Goal: Transaction & Acquisition: Download file/media

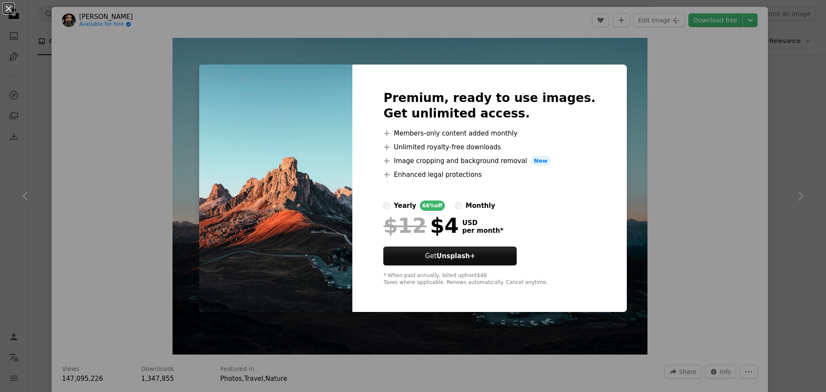
click at [674, 111] on div "An X shape Premium, ready to use images. Get unlimited access. A plus sign Memb…" at bounding box center [413, 196] width 826 height 392
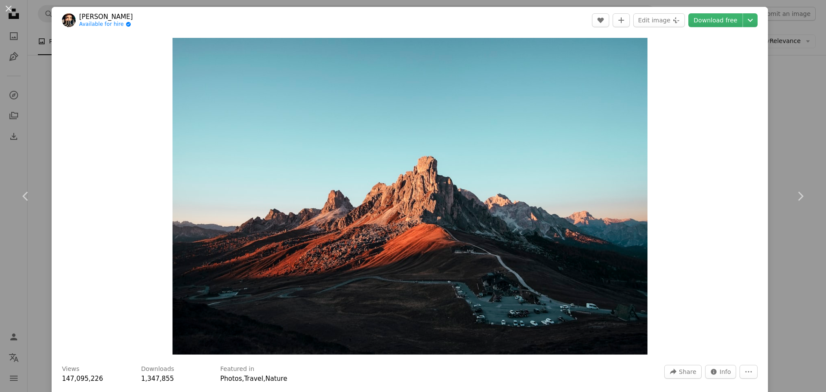
click at [788, 95] on div "An X shape Chevron left Chevron right [PERSON_NAME] Available for hire A checkm…" at bounding box center [413, 196] width 826 height 392
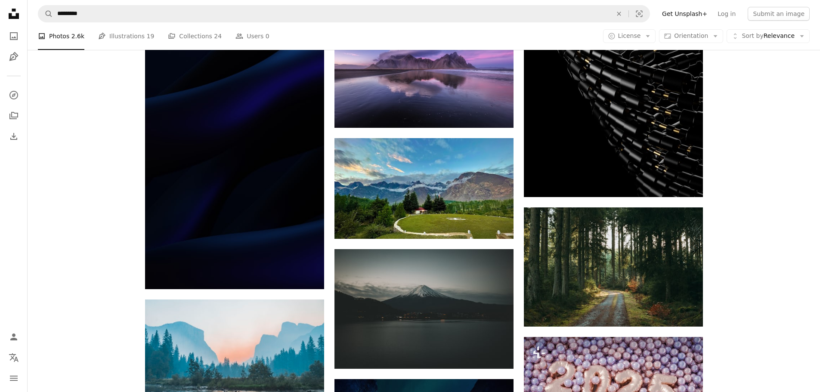
scroll to position [430, 0]
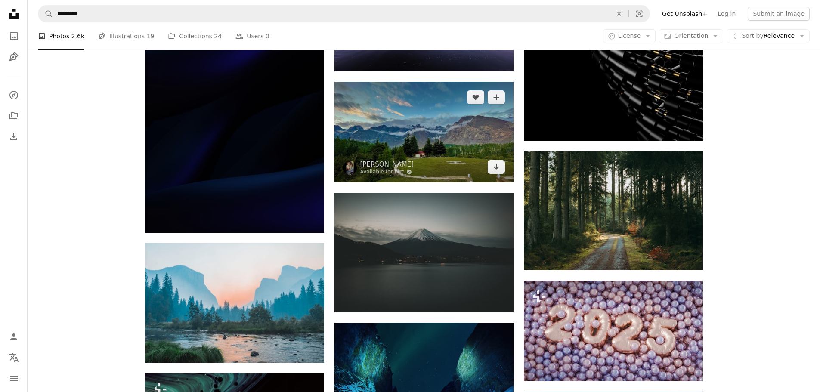
click at [419, 121] on img at bounding box center [423, 132] width 179 height 101
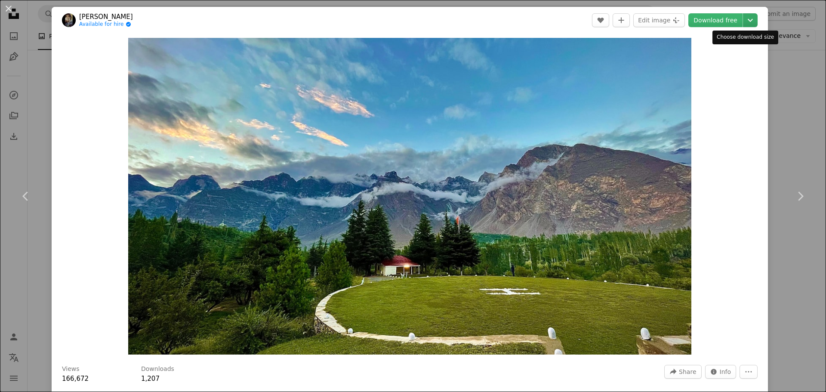
click at [744, 18] on icon "Chevron down" at bounding box center [751, 20] width 14 height 10
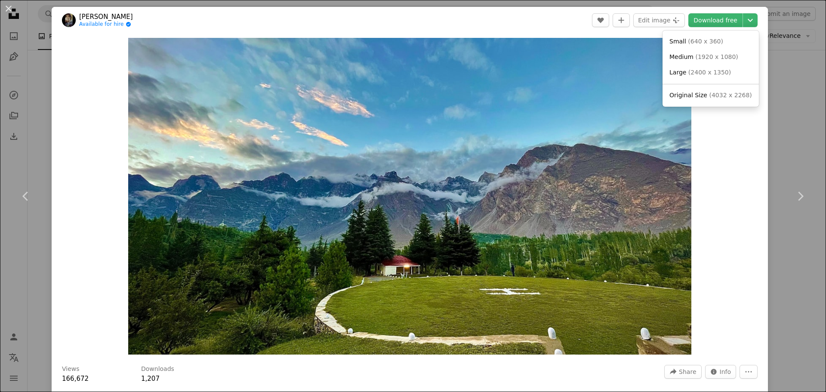
click at [768, 62] on dialog "An X shape Chevron left Chevron right [PERSON_NAME] Available for hire A checkm…" at bounding box center [413, 196] width 826 height 392
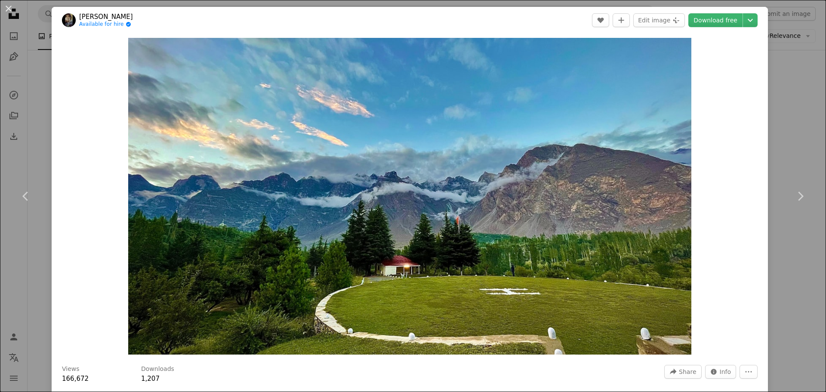
click at [798, 71] on div "An X shape Chevron left Chevron right [PERSON_NAME] Available for hire A checkm…" at bounding box center [413, 196] width 826 height 392
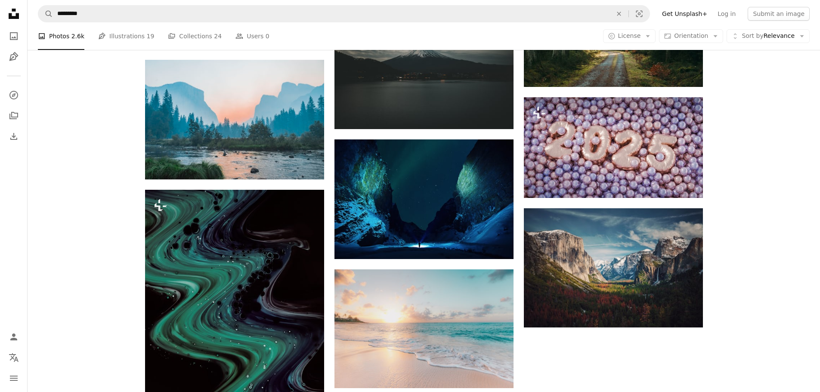
scroll to position [689, 0]
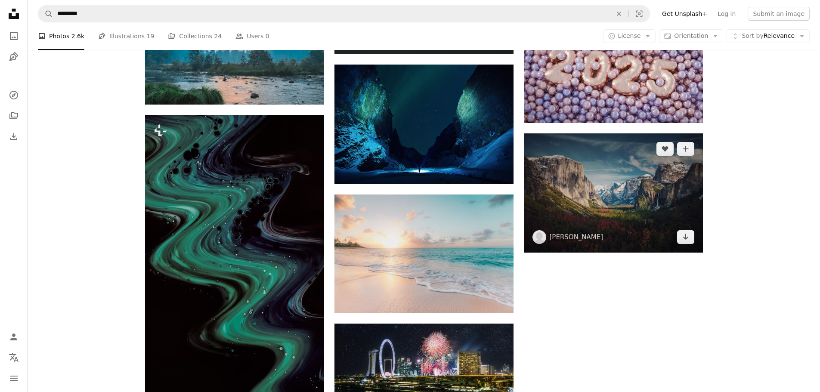
click at [641, 185] on img at bounding box center [613, 193] width 179 height 120
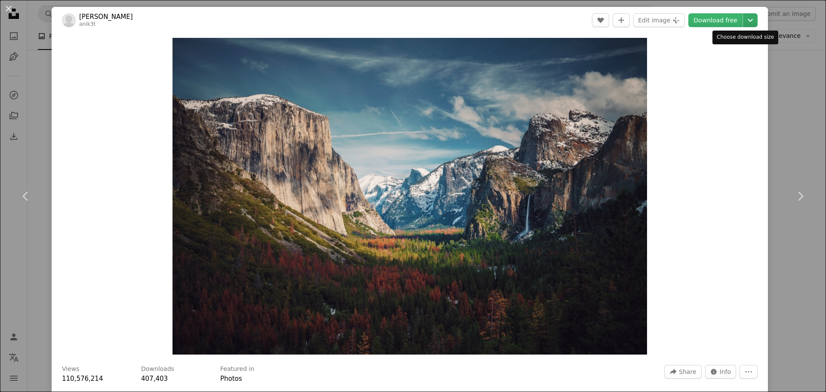
click at [744, 22] on icon "Chevron down" at bounding box center [751, 20] width 14 height 10
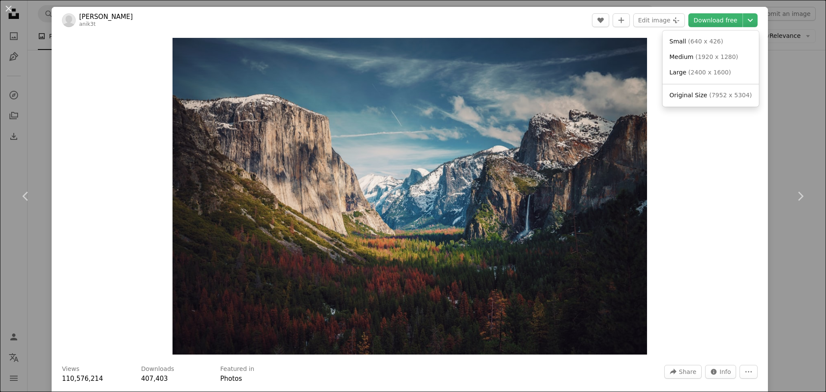
click at [776, 84] on dialog "An X shape Chevron left Chevron right [PERSON_NAME] anik3t A heart A plus sign …" at bounding box center [413, 196] width 826 height 392
click at [767, 84] on div "An X shape Chevron left Chevron right [PERSON_NAME] anik3t A heart A plus sign …" at bounding box center [413, 196] width 826 height 392
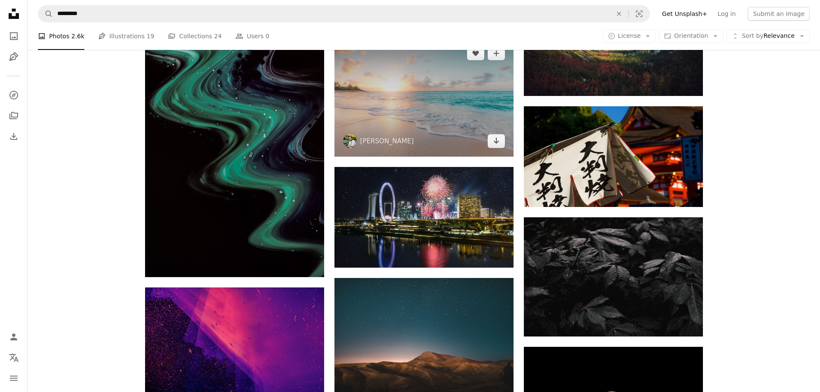
scroll to position [861, 0]
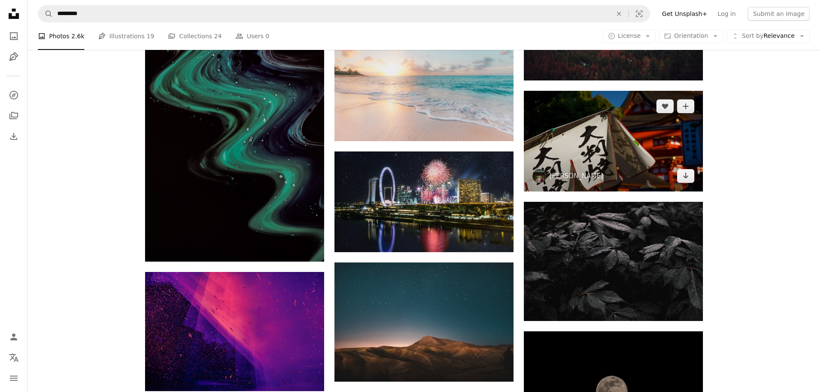
click at [662, 142] on img at bounding box center [613, 141] width 179 height 101
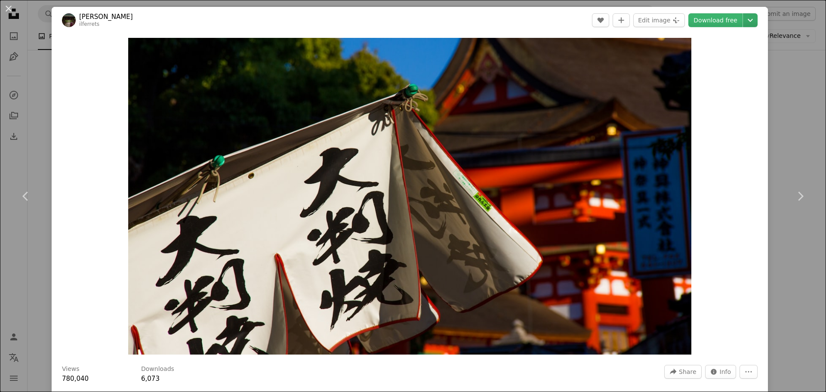
click at [744, 24] on icon "Chevron down" at bounding box center [751, 20] width 14 height 10
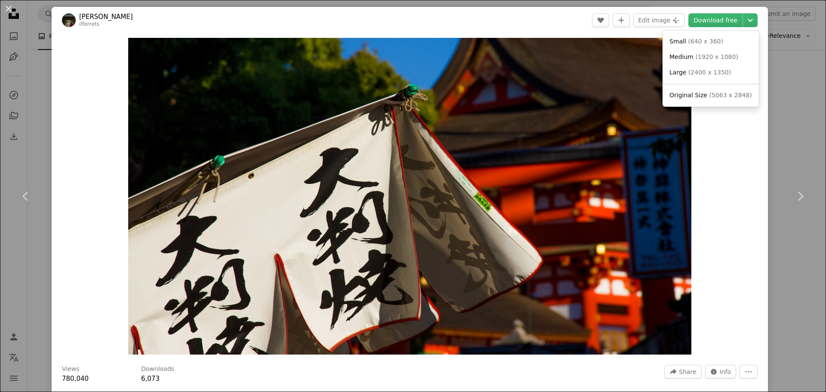
click at [788, 90] on dialog "An X shape Chevron left Chevron right [PERSON_NAME] ilferrets A heart A plus si…" at bounding box center [413, 196] width 826 height 392
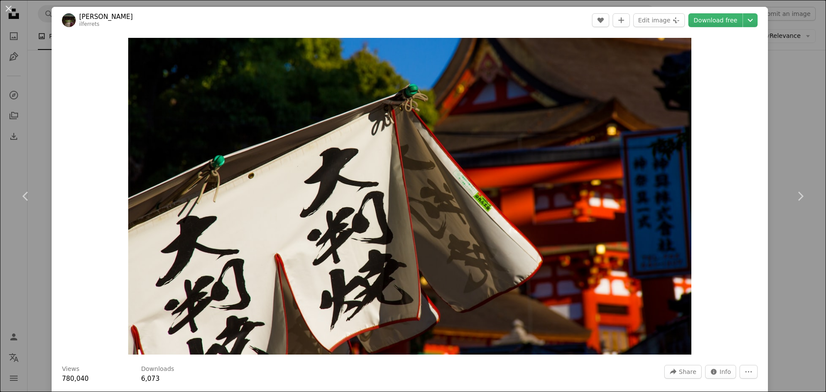
click at [783, 96] on div "An X shape Chevron left Chevron right [PERSON_NAME] ilferrets A heart A plus si…" at bounding box center [413, 196] width 826 height 392
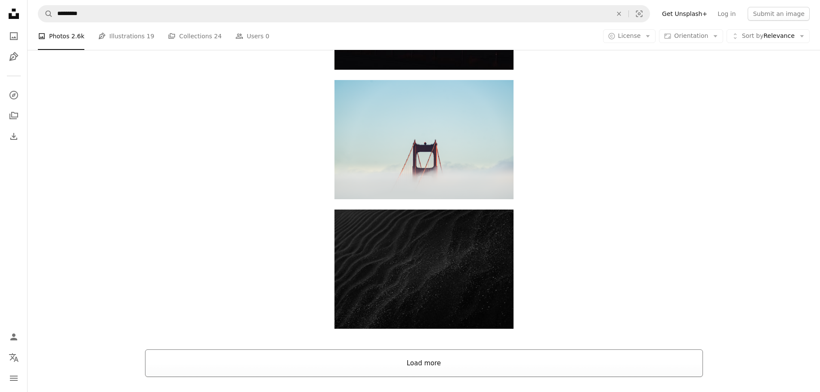
scroll to position [2130, 0]
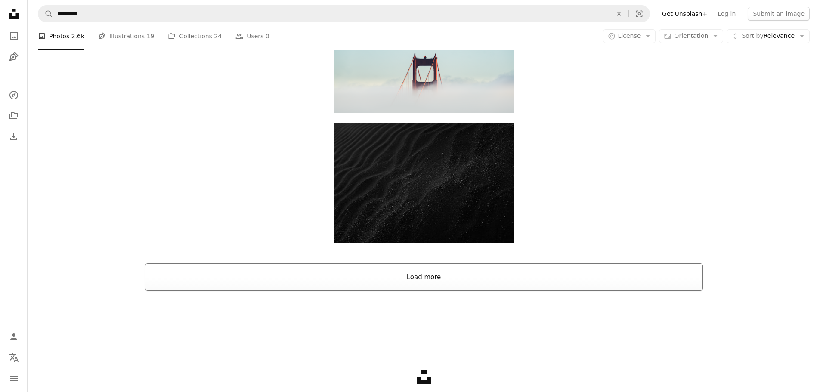
click at [430, 288] on button "Load more" at bounding box center [424, 277] width 558 height 28
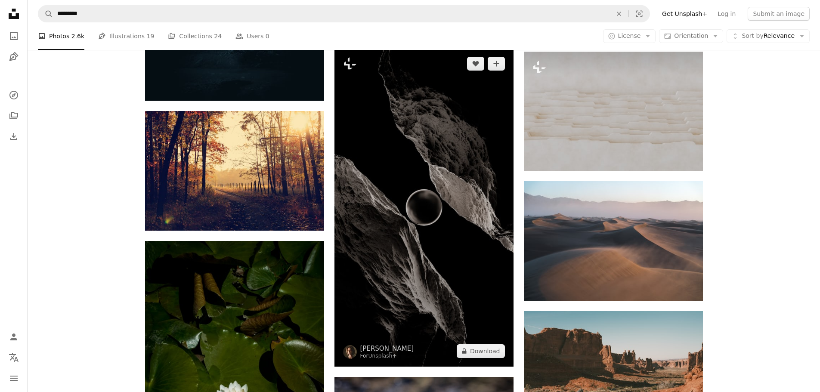
scroll to position [3464, 0]
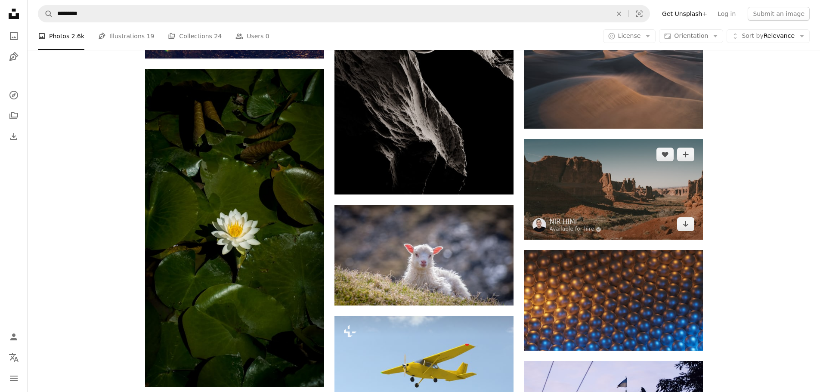
click at [683, 186] on img at bounding box center [613, 189] width 179 height 101
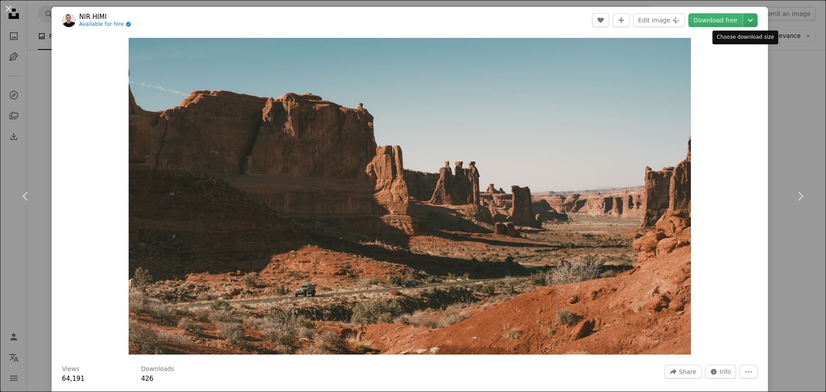
click at [745, 18] on icon "Chevron down" at bounding box center [751, 20] width 14 height 10
click at [784, 68] on dialog "An X shape Chevron left Chevron right NIR HIMI Available for hire A checkmark i…" at bounding box center [413, 196] width 826 height 392
click at [784, 68] on div "An X shape Chevron left Chevron right NIR HIMI Available for hire A checkmark i…" at bounding box center [413, 196] width 826 height 392
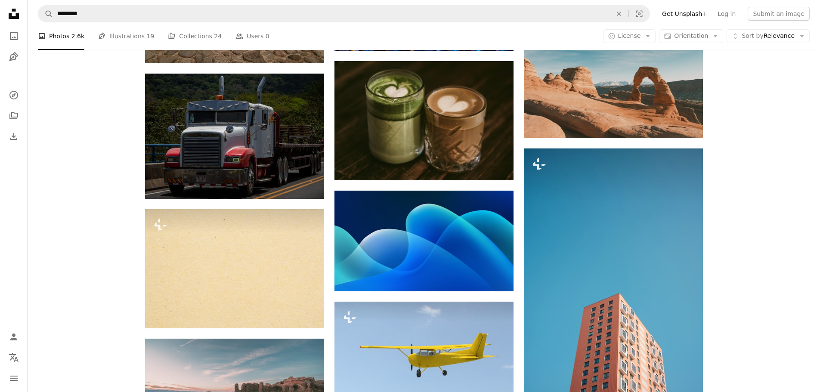
scroll to position [4024, 0]
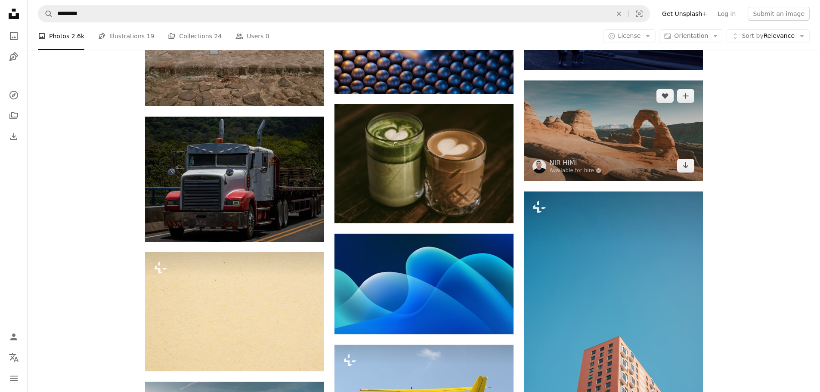
drag, startPoint x: 689, startPoint y: 99, endPoint x: 686, endPoint y: 145, distance: 46.2
click at [686, 145] on div "A heart A plus sign NIR HIMI Available for hire A checkmark inside of a circle …" at bounding box center [613, 130] width 179 height 101
click at [665, 141] on img at bounding box center [613, 130] width 179 height 101
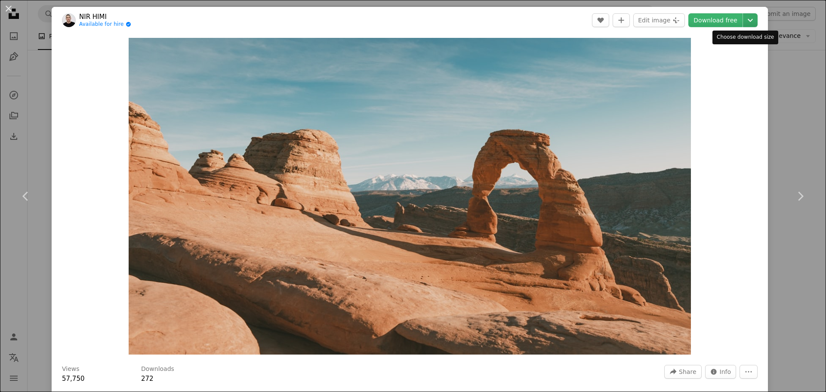
click at [744, 21] on icon "Chevron down" at bounding box center [751, 20] width 14 height 10
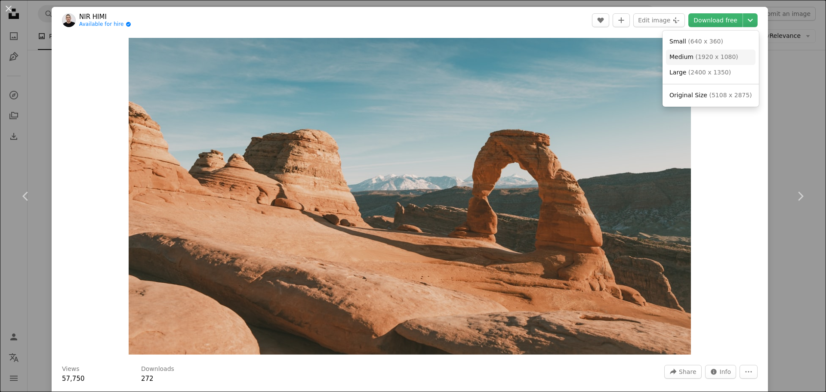
click at [732, 54] on span "( 1920 x 1080 )" at bounding box center [717, 56] width 43 height 7
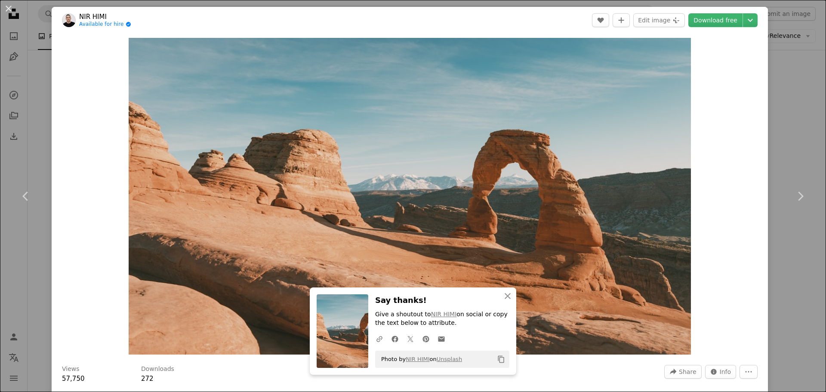
click at [798, 126] on div "An X shape Chevron left Chevron right NIR HIMI Available for hire A checkmark i…" at bounding box center [413, 196] width 826 height 392
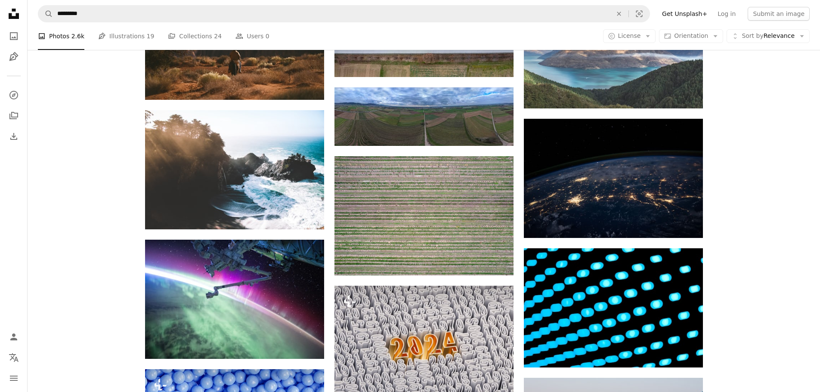
scroll to position [11556, 0]
